Goal: Task Accomplishment & Management: Manage account settings

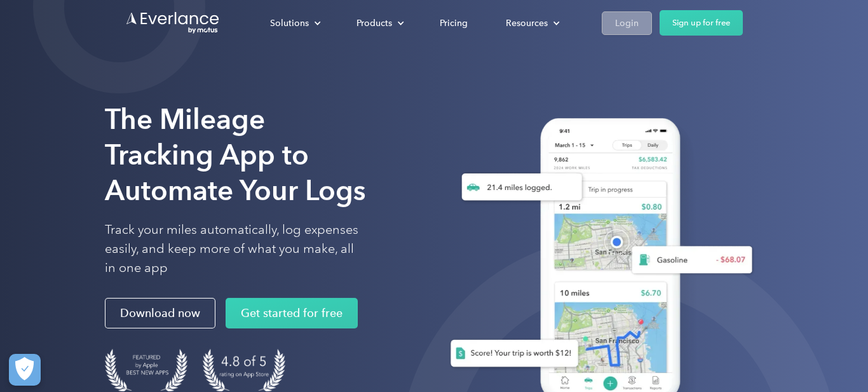
click at [624, 24] on div "Login" at bounding box center [627, 23] width 24 height 16
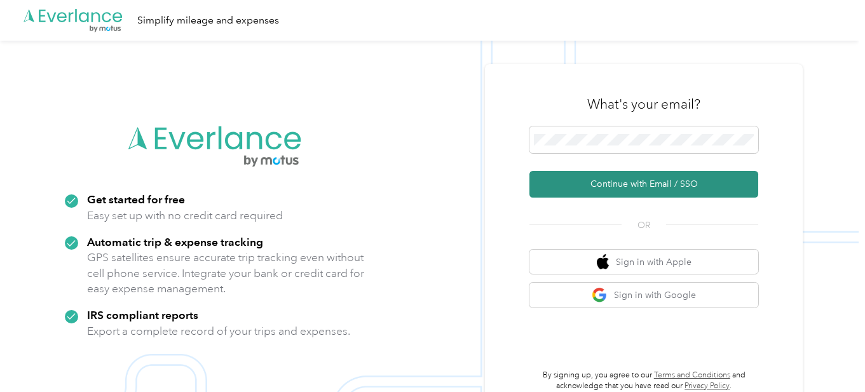
click at [633, 181] on button "Continue with Email / SSO" at bounding box center [644, 184] width 229 height 27
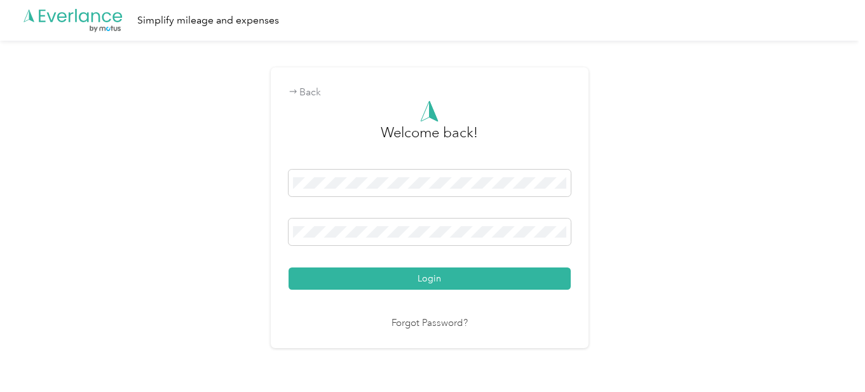
click at [289, 268] on button "Login" at bounding box center [430, 279] width 282 height 22
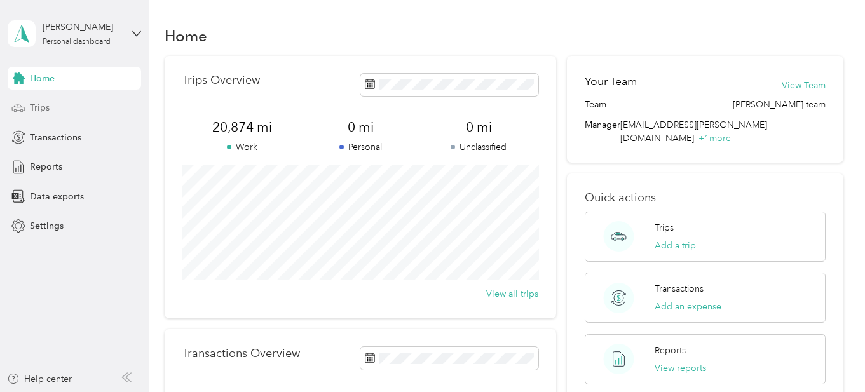
click at [44, 107] on span "Trips" at bounding box center [40, 107] width 20 height 13
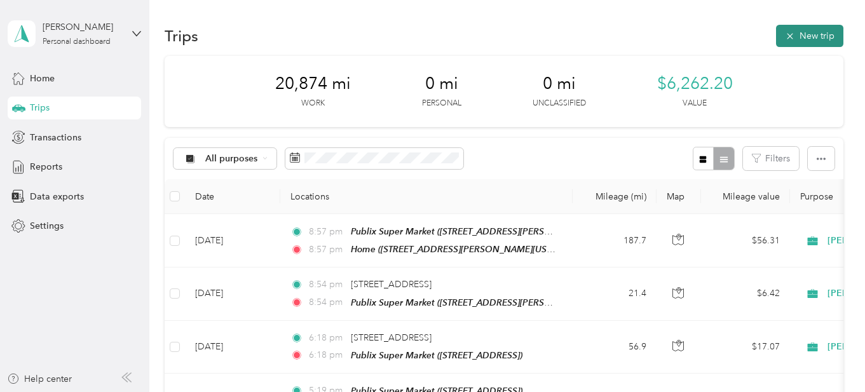
click at [817, 33] on button "New trip" at bounding box center [809, 36] width 67 height 22
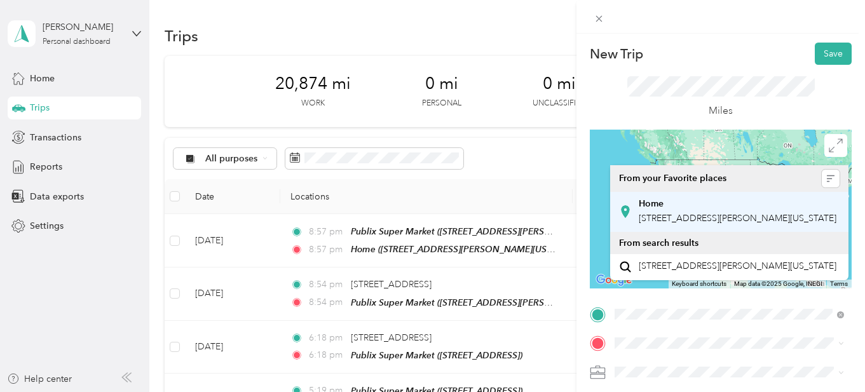
click at [695, 220] on span "12300 Carl Loop, 33525, Dade City, Florida, United States" at bounding box center [738, 218] width 198 height 11
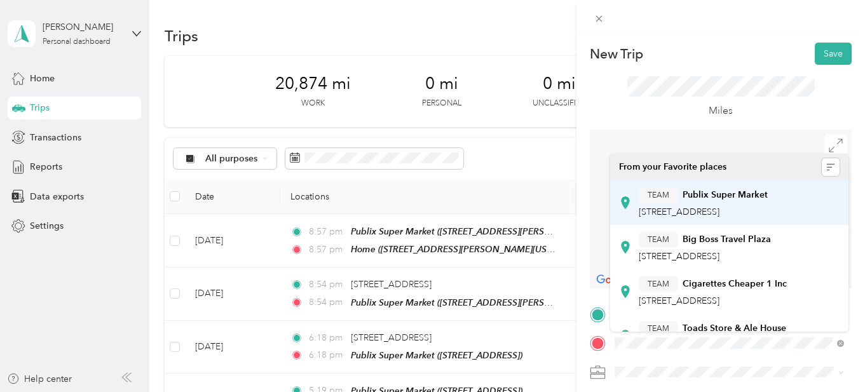
click at [692, 210] on span "13154 Us Highway 301 S, 335787410, Riverview, FL, USA" at bounding box center [679, 212] width 81 height 11
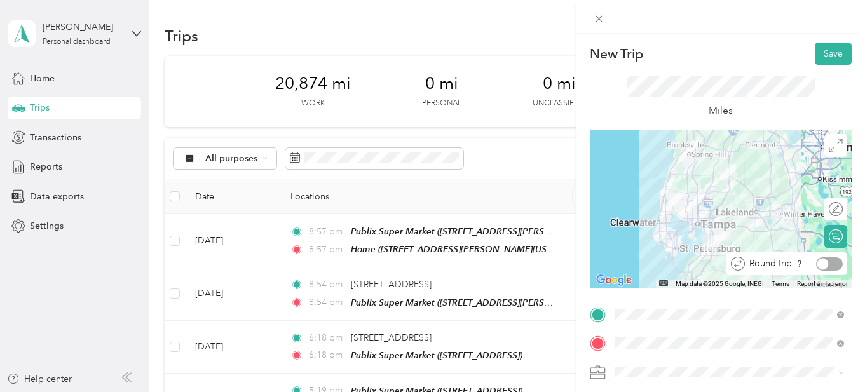
click at [828, 263] on div at bounding box center [829, 263] width 27 height 13
click at [826, 54] on button "Save" at bounding box center [833, 54] width 37 height 22
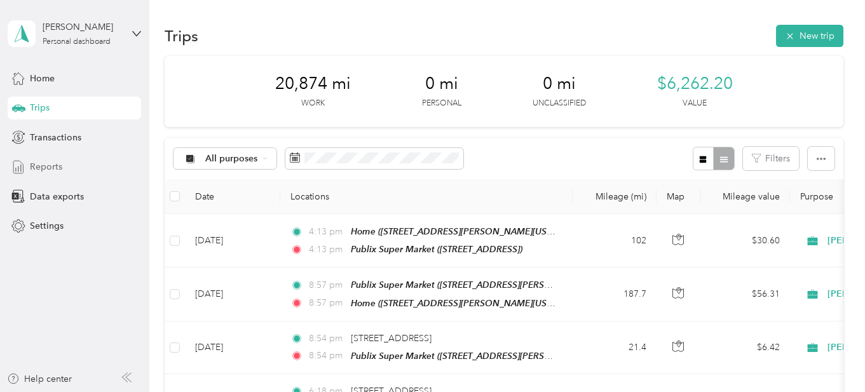
click at [46, 166] on span "Reports" at bounding box center [46, 166] width 32 height 13
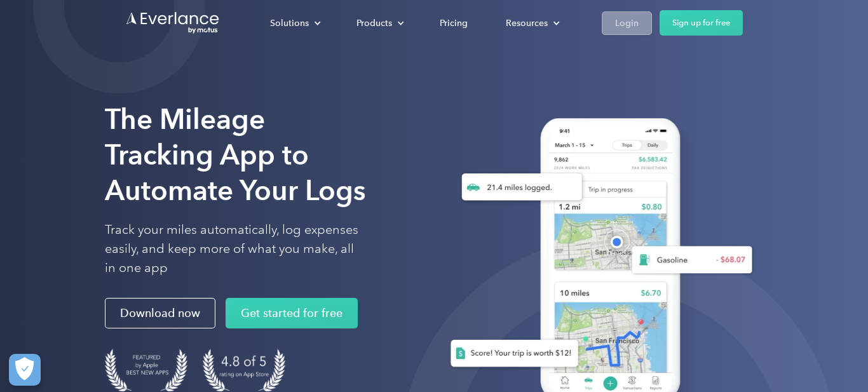
click at [622, 20] on div "Login" at bounding box center [627, 23] width 24 height 16
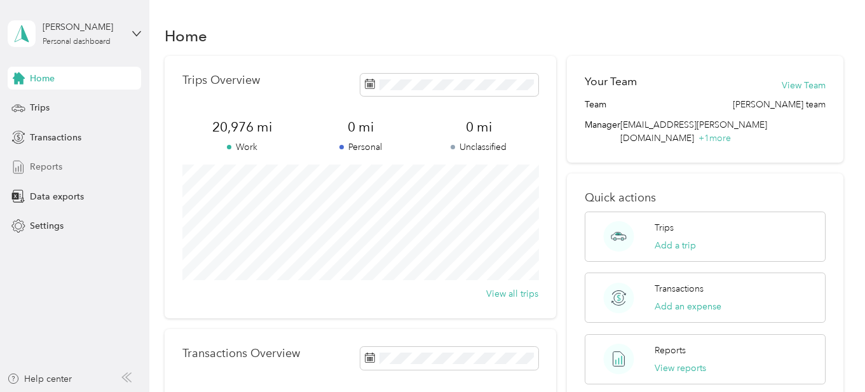
click at [47, 163] on span "Reports" at bounding box center [46, 166] width 32 height 13
